Goal: Entertainment & Leisure: Consume media (video, audio)

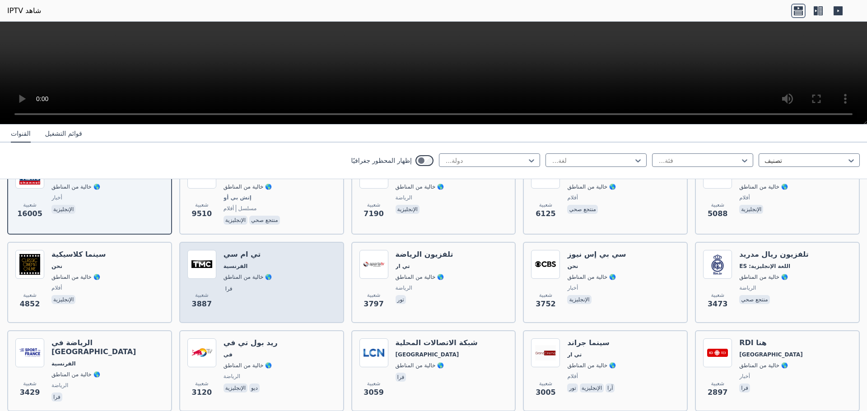
scroll to position [135, 0]
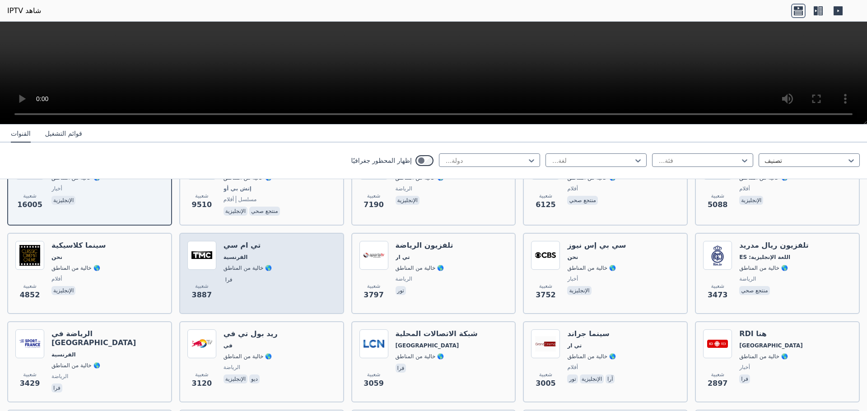
click at [309, 247] on div "شعبية 3887 تي ام سي الفرنسية 🌎 خالية من المناطق فرا" at bounding box center [261, 273] width 149 height 65
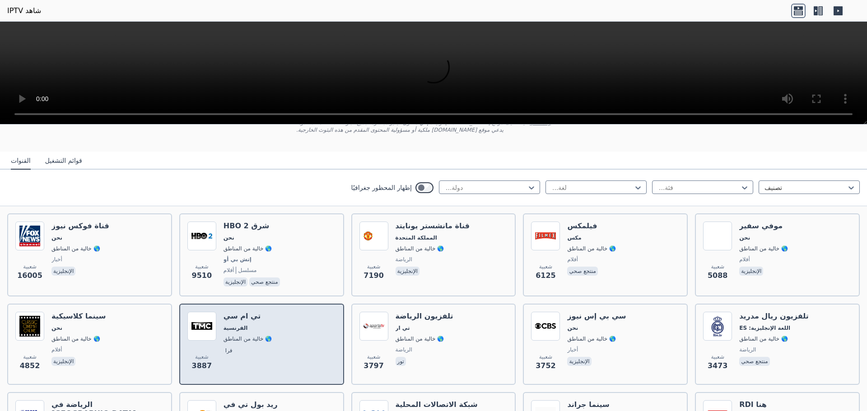
scroll to position [0, 0]
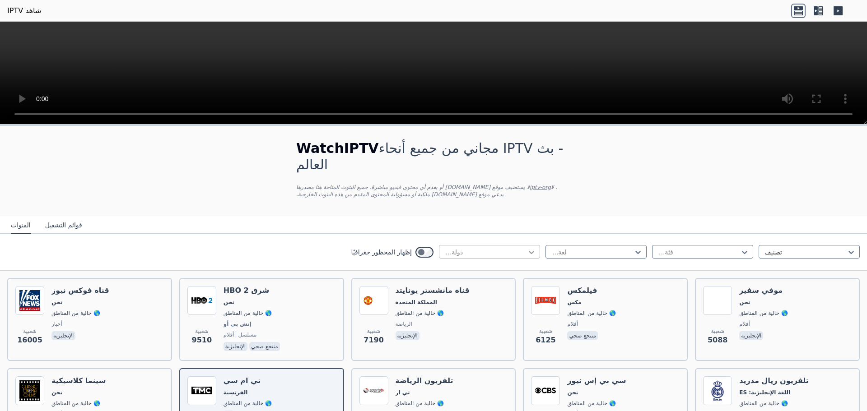
click at [527, 248] on icon at bounding box center [531, 252] width 9 height 9
click at [455, 184] on font ". لا يدعي موقع WatchIPTV.xyz ملكية أو مسؤولية المحتوى المقدم من هذه البثوث الخا…" at bounding box center [426, 191] width 261 height 14
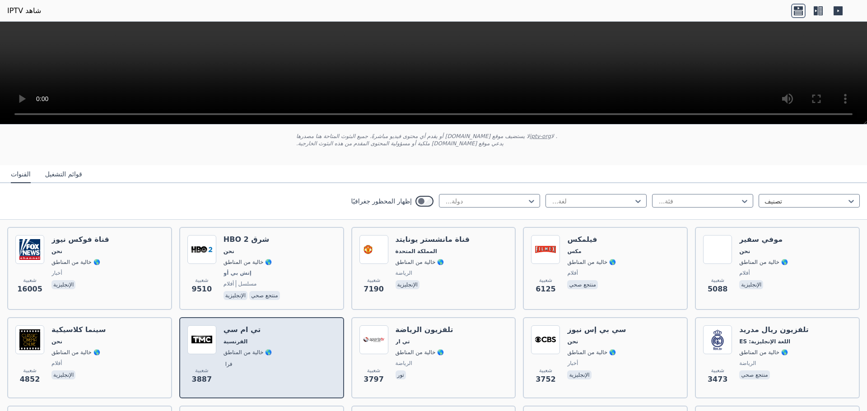
scroll to position [181, 0]
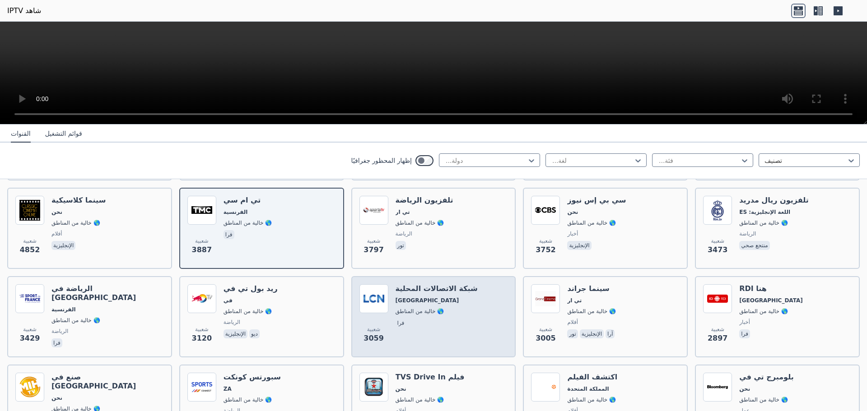
click at [452, 289] on div "شبكة الاتصالات المحلية كاليفورنيا 🌎 خالية من المناطق فرا" at bounding box center [437, 316] width 82 height 65
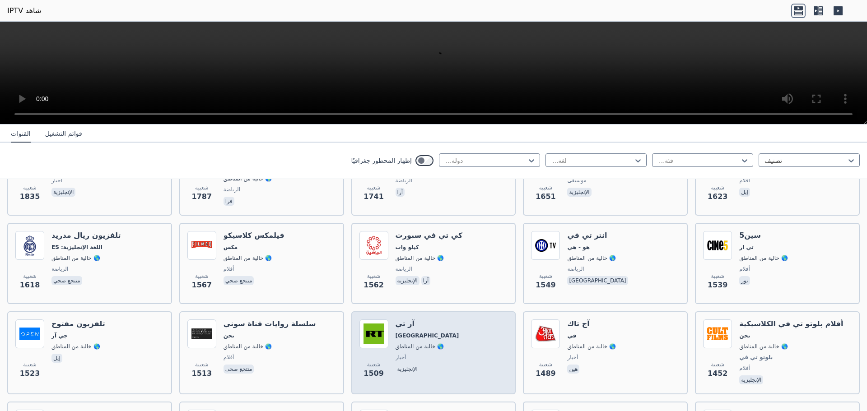
scroll to position [677, 0]
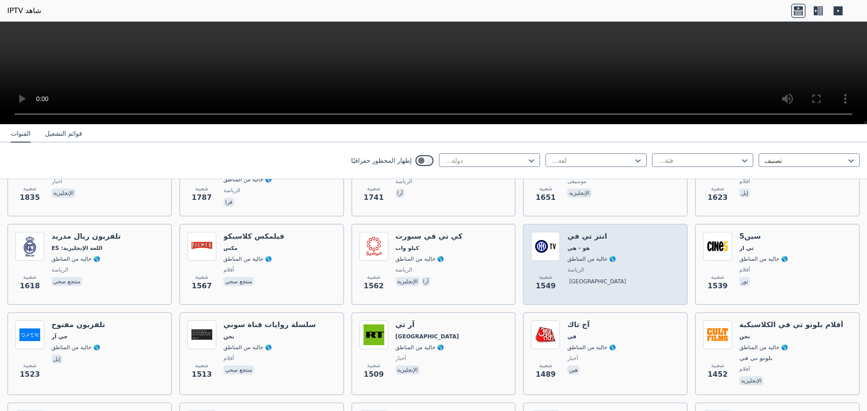
click at [602, 245] on span "هو - هي" at bounding box center [598, 248] width 62 height 7
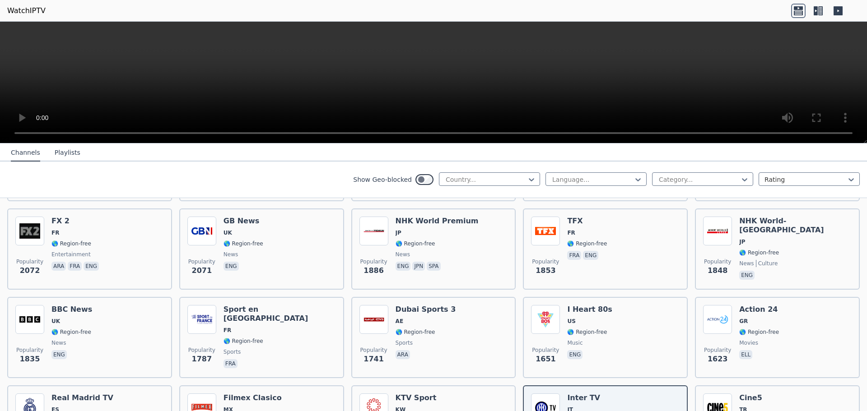
scroll to position [558, 0]
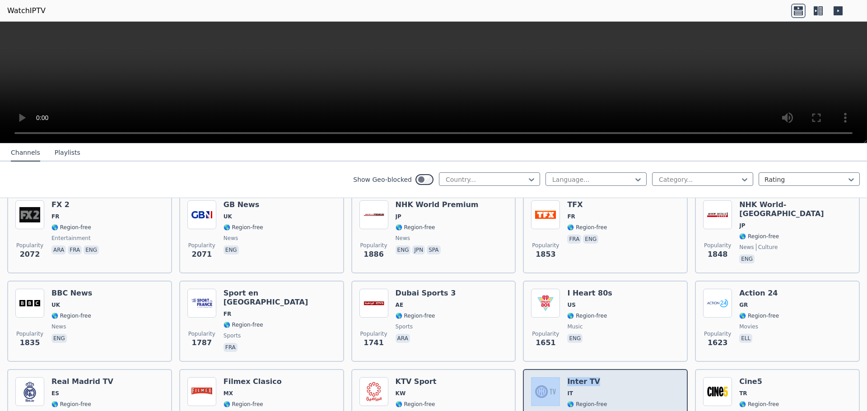
drag, startPoint x: 594, startPoint y: 372, endPoint x: 555, endPoint y: 376, distance: 39.0
click at [555, 378] on div "Popularity 1549 Inter TV IT 🌎 Region-free sports ita" at bounding box center [605, 410] width 149 height 65
click at [576, 387] on icon at bounding box center [575, 389] width 5 height 5
